Goal: Task Accomplishment & Management: Use online tool/utility

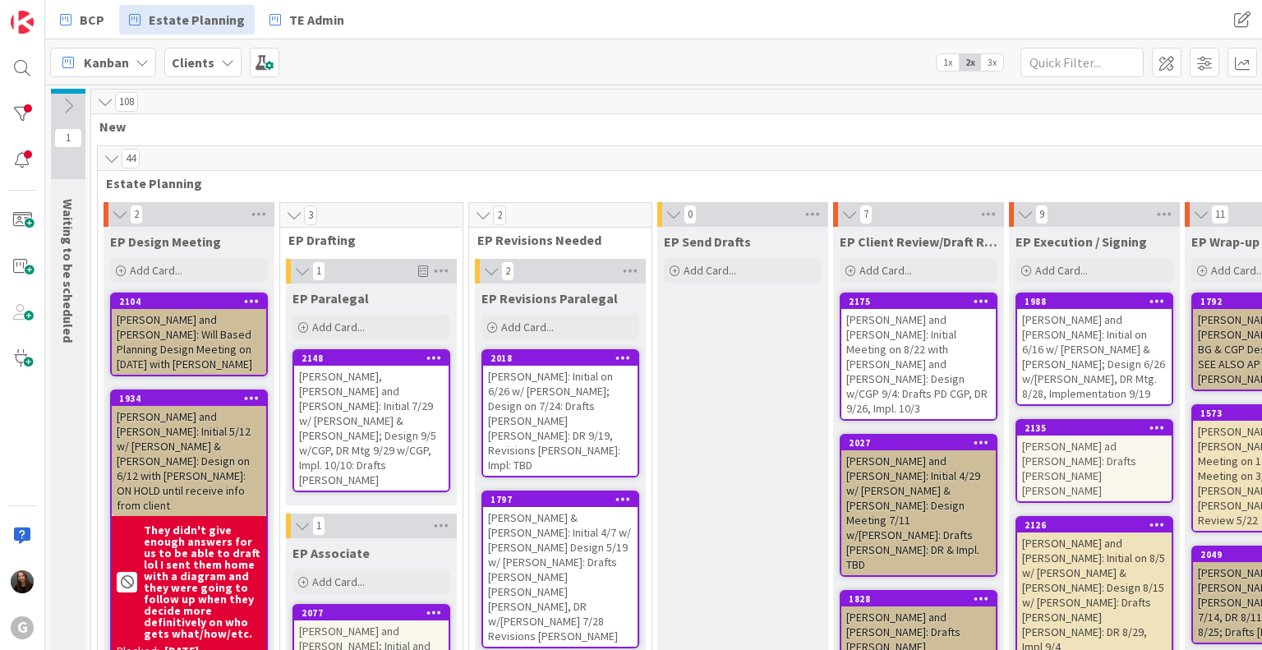
click at [164, 331] on div "[PERSON_NAME] and [PERSON_NAME]: Will Based Planning Design Meeting on [DATE] w…" at bounding box center [189, 342] width 155 height 66
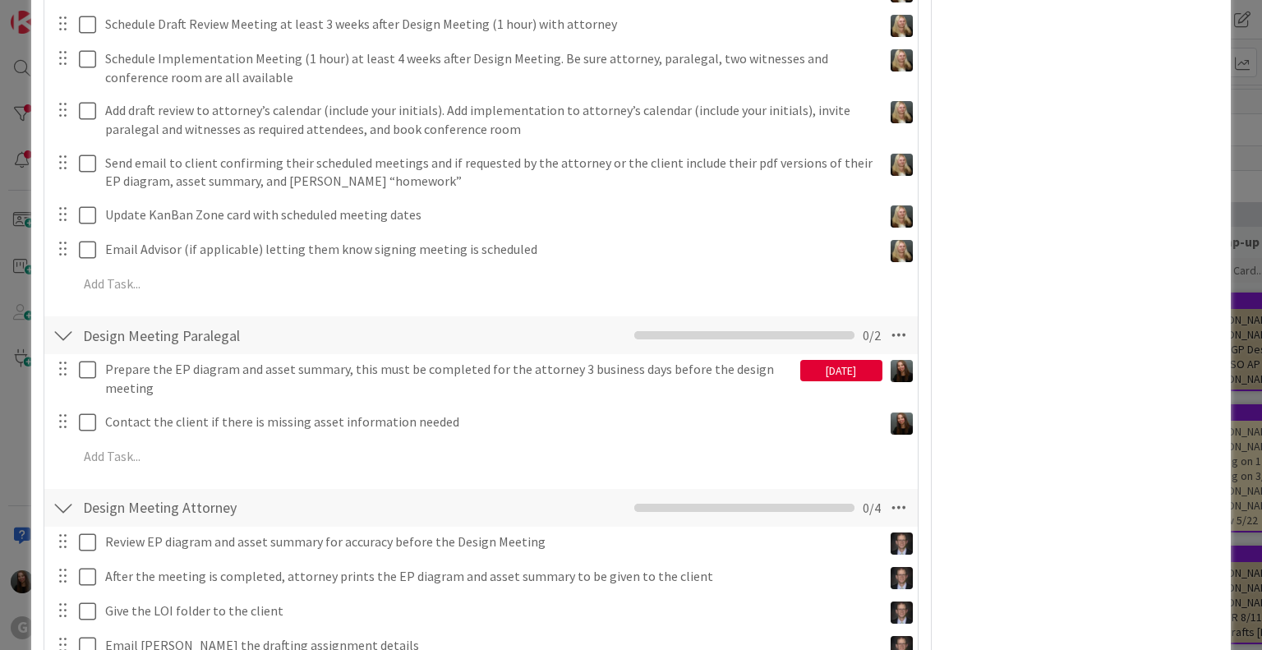
scroll to position [536, 0]
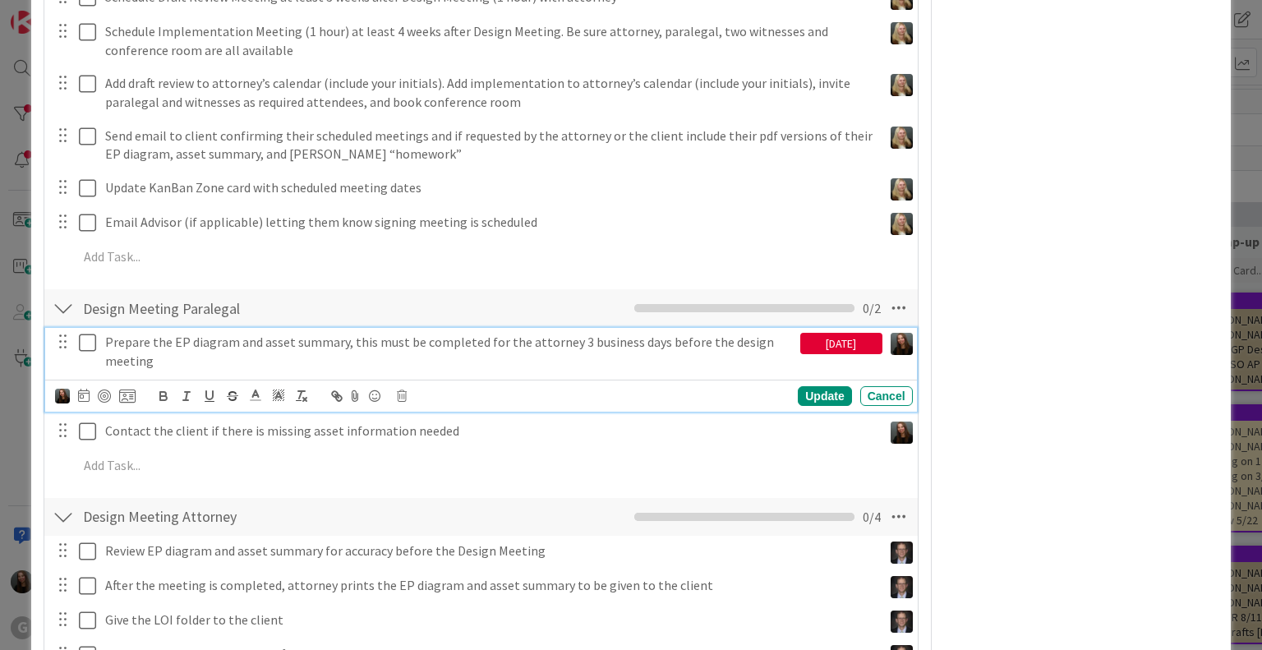
click at [79, 342] on icon at bounding box center [87, 343] width 17 height 20
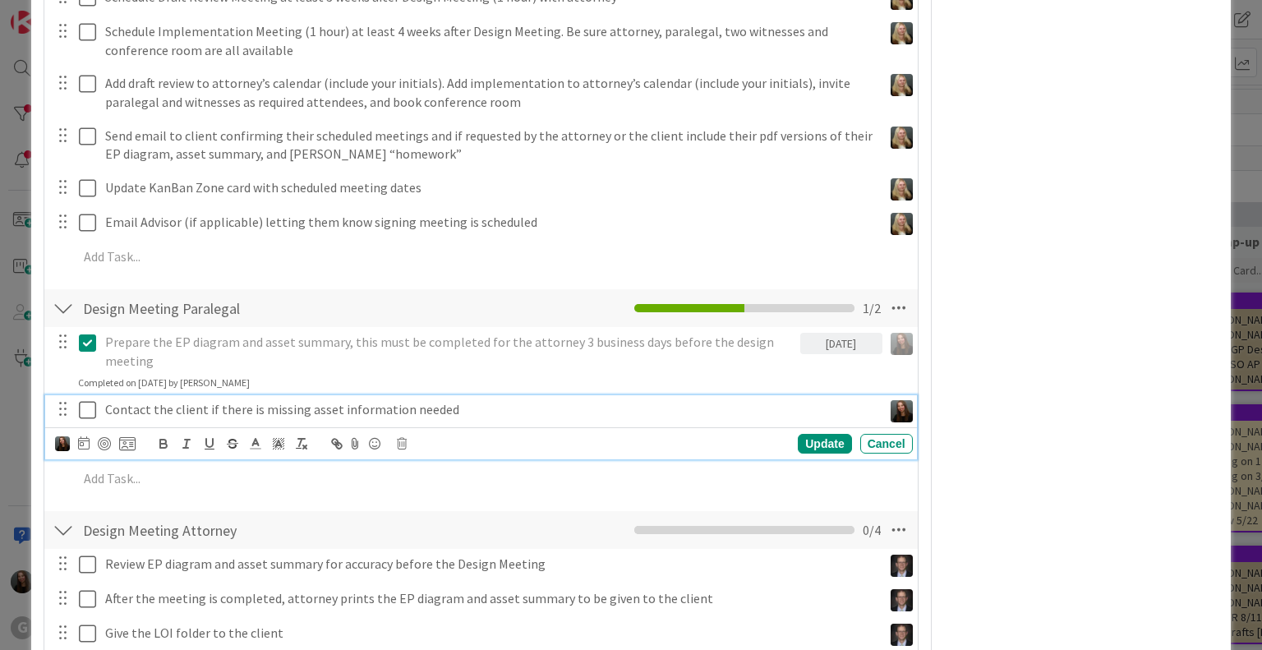
click at [847, 403] on p "Contact the client if there is missing asset information needed" at bounding box center [490, 409] width 771 height 19
click at [404, 447] on icon at bounding box center [402, 444] width 10 height 12
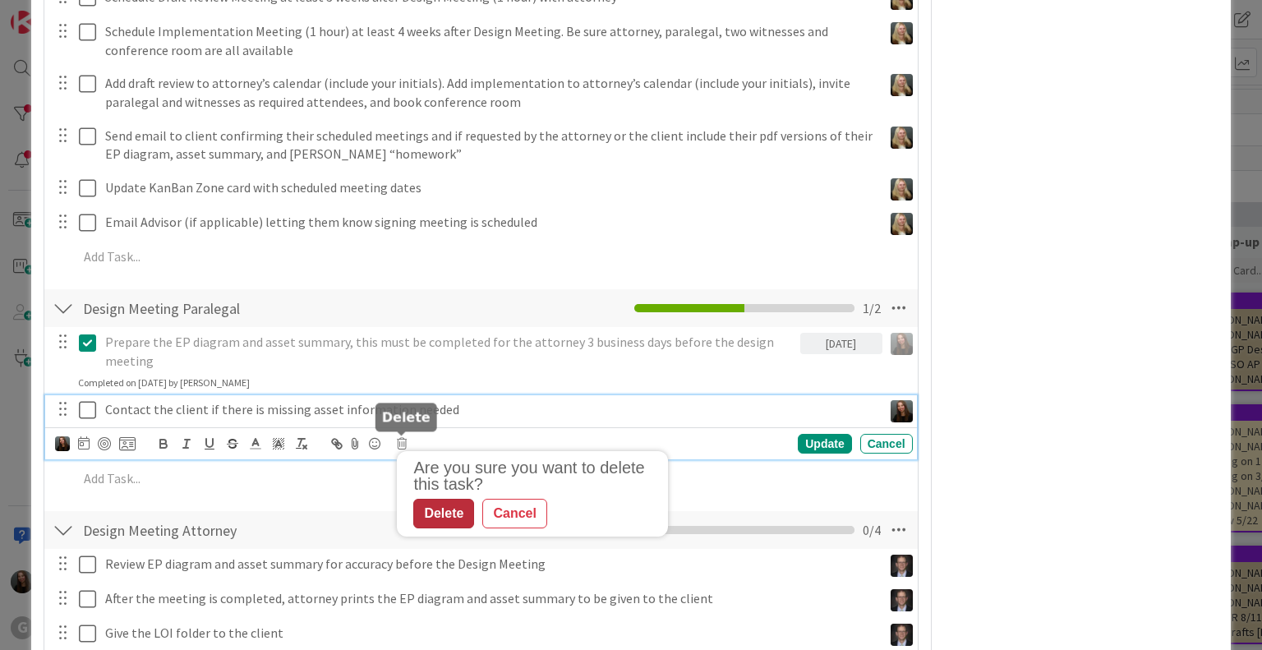
click at [436, 522] on div "Delete" at bounding box center [443, 514] width 61 height 30
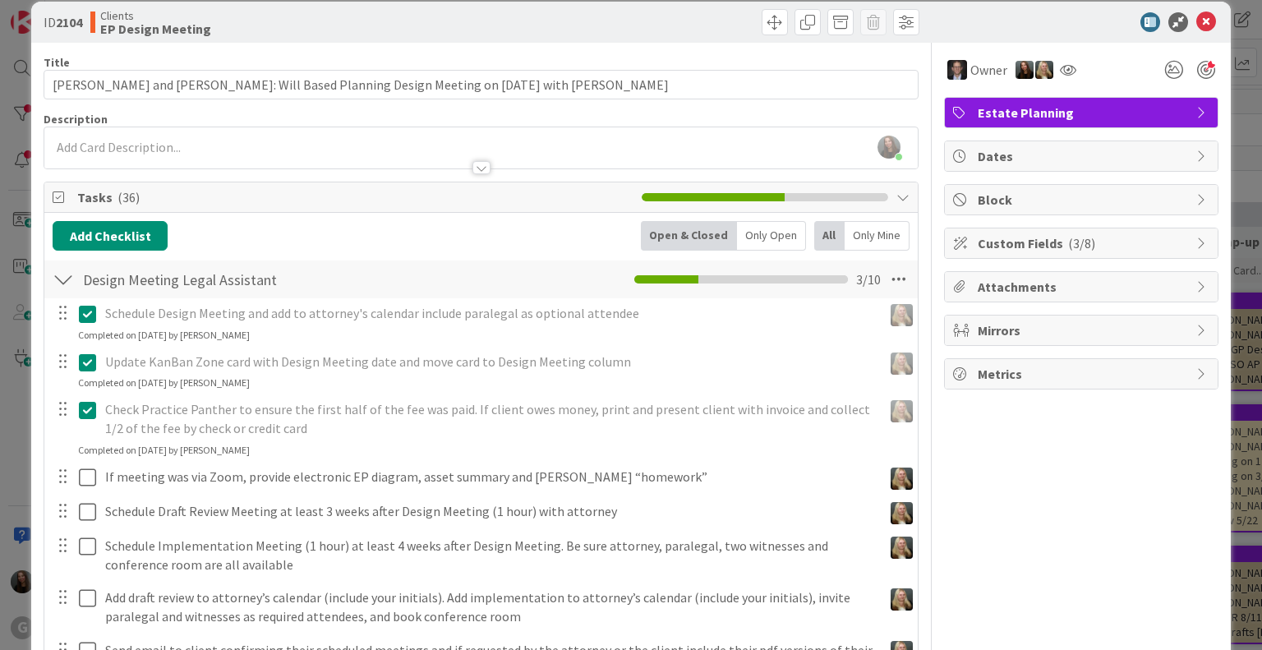
scroll to position [0, 0]
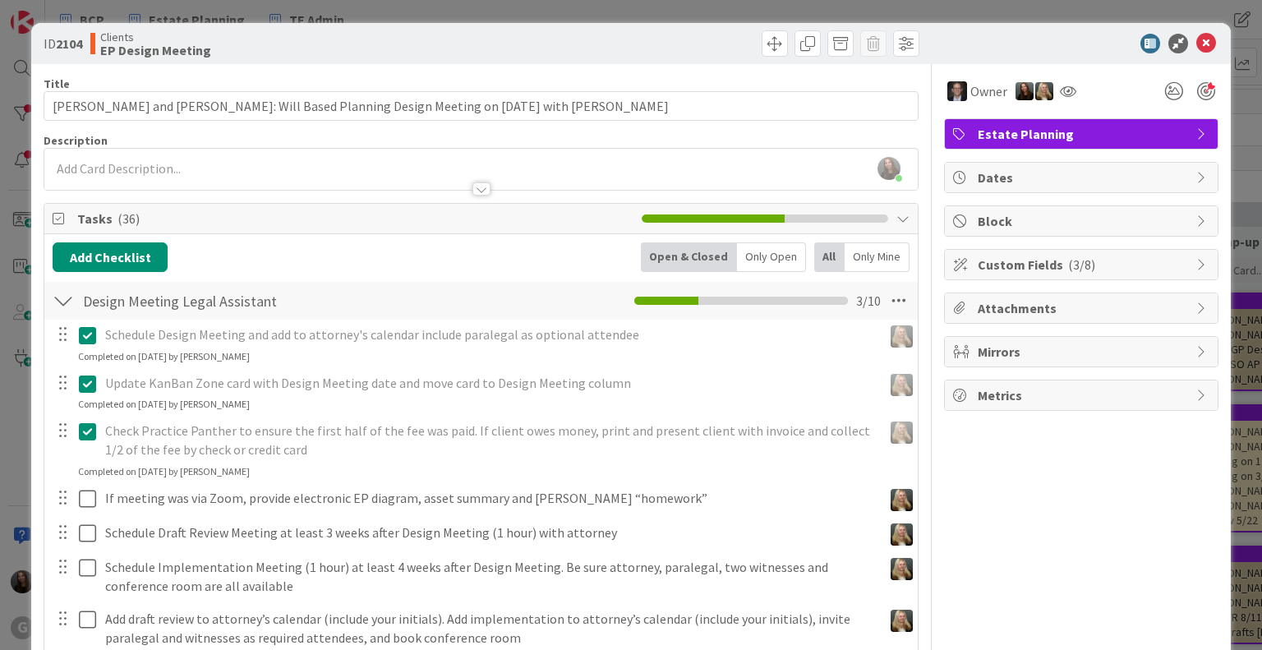
click at [1200, 35] on icon at bounding box center [1207, 44] width 20 height 20
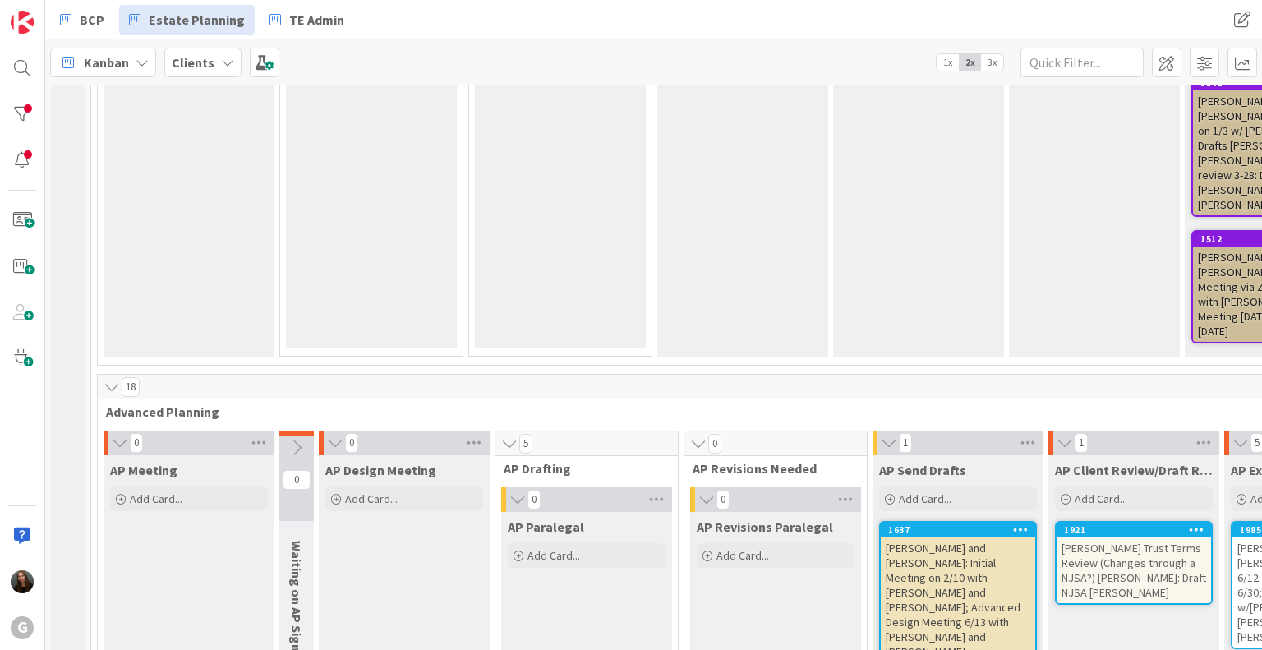
scroll to position [1522, 0]
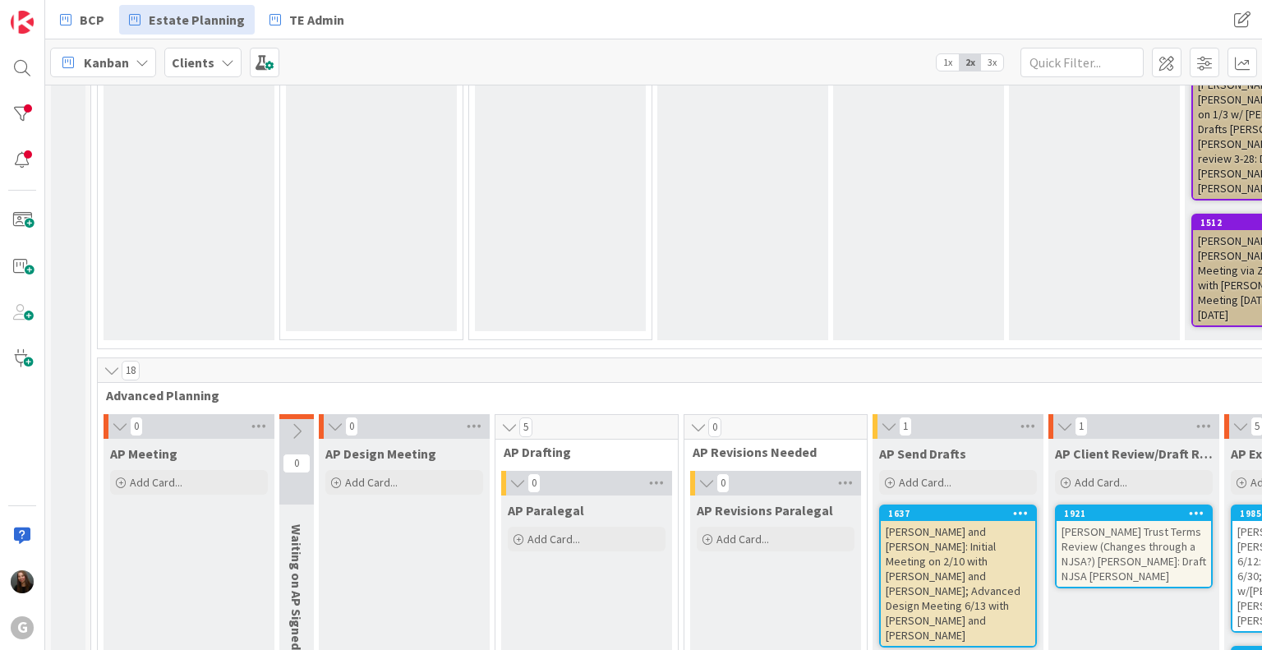
click at [999, 521] on div "[PERSON_NAME] and [PERSON_NAME]: Initial Meeting on 2/10 with [PERSON_NAME] and…" at bounding box center [958, 583] width 155 height 125
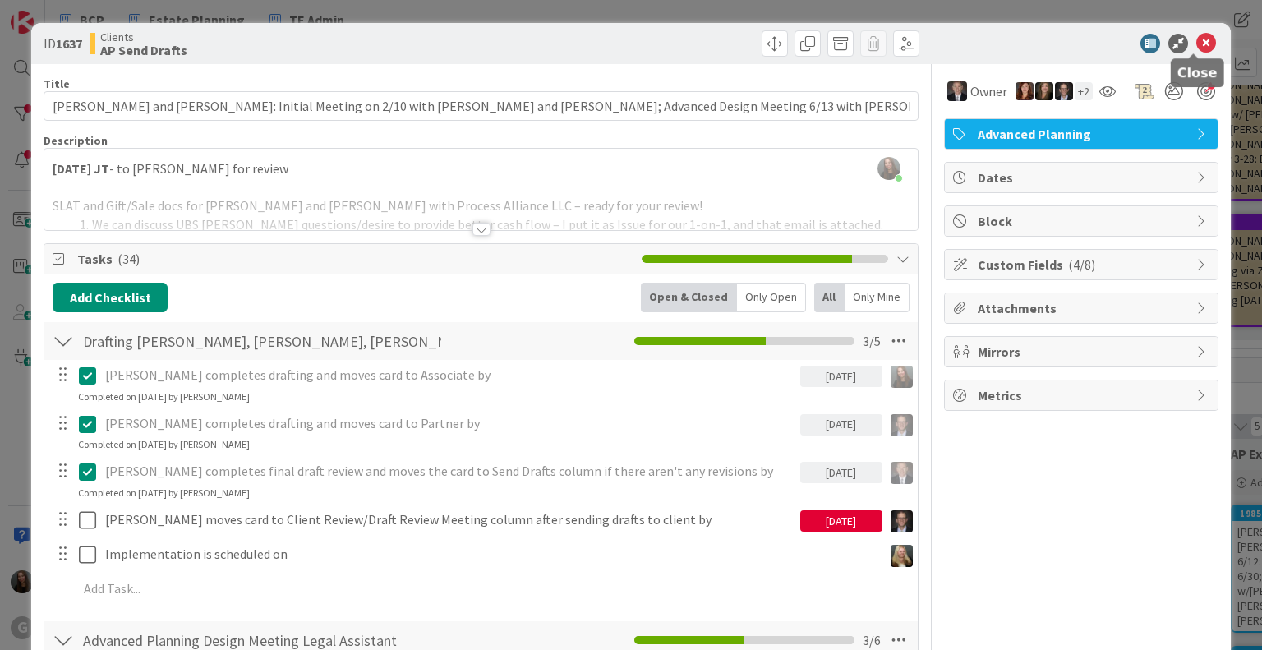
click at [1197, 39] on icon at bounding box center [1207, 44] width 20 height 20
